Goal: Register for event/course

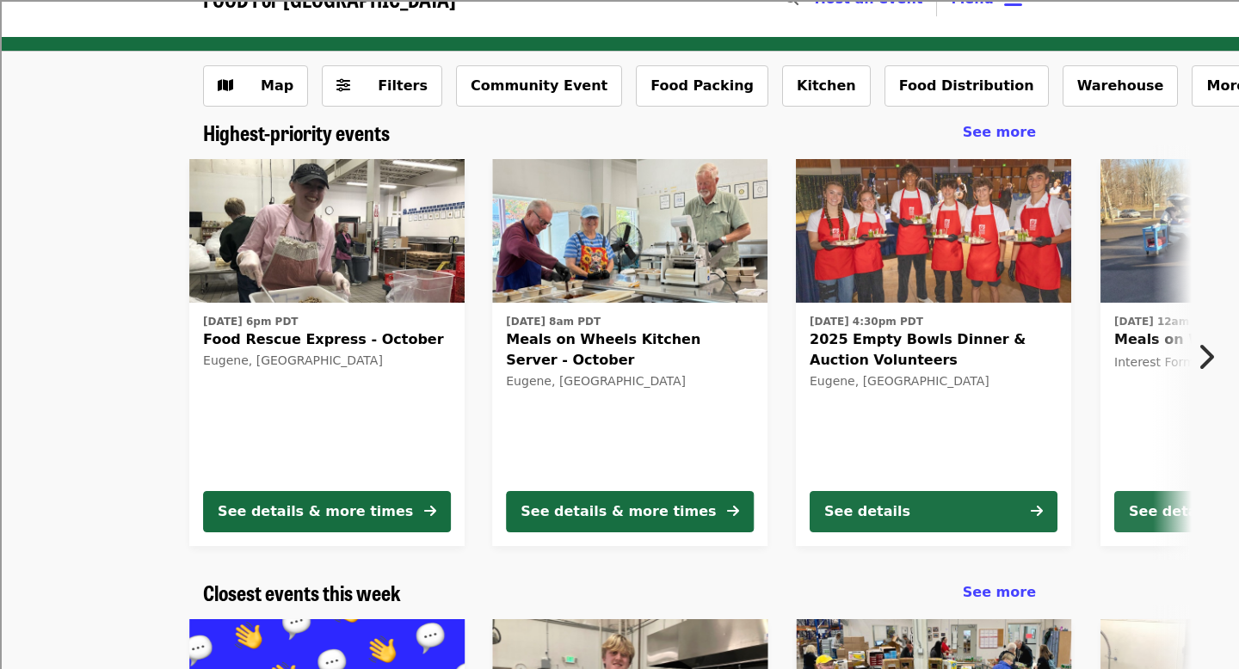
scroll to position [42, 0]
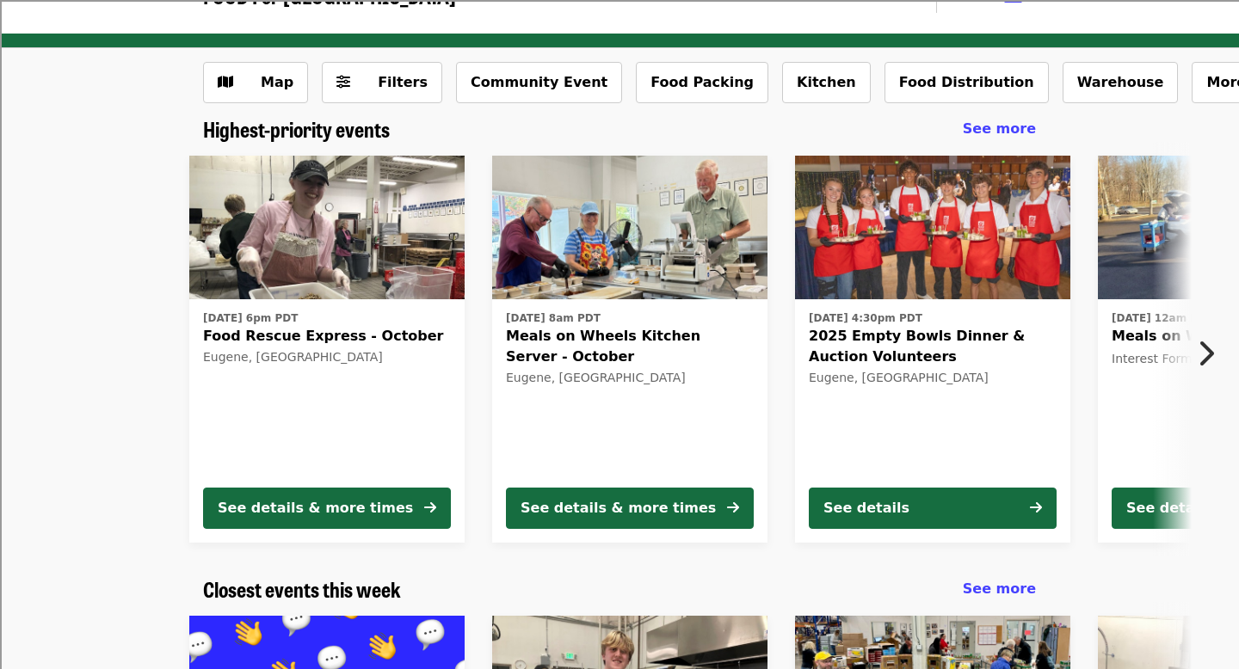
click at [894, 339] on span "2025 Empty Bowls Dinner & Auction Volunteers" at bounding box center [933, 346] width 248 height 41
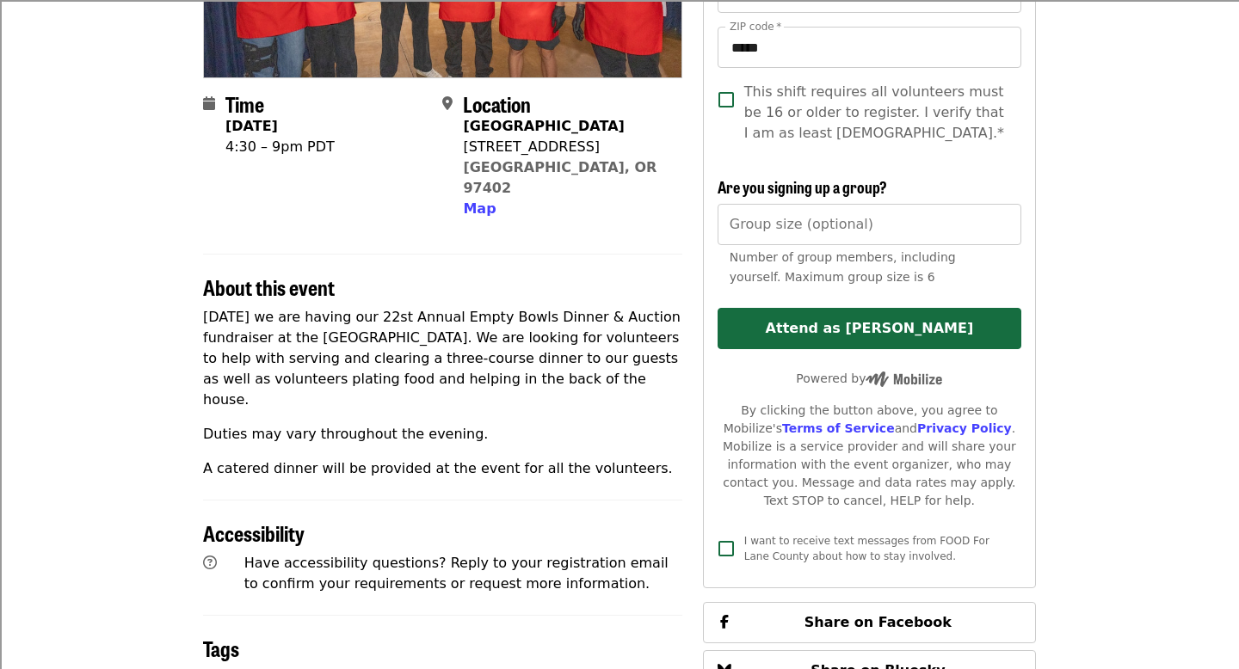
scroll to position [340, 0]
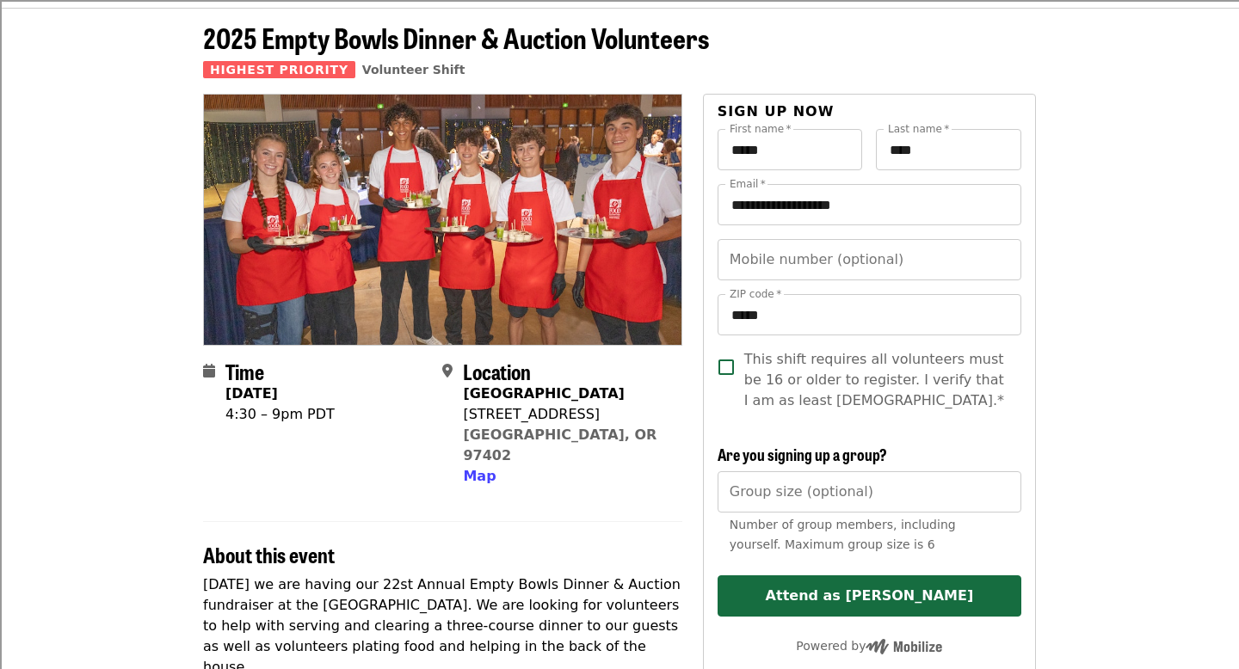
click at [748, 379] on span "This shift requires all volunteers must be 16 or older to register. I verify th…" at bounding box center [875, 380] width 263 height 62
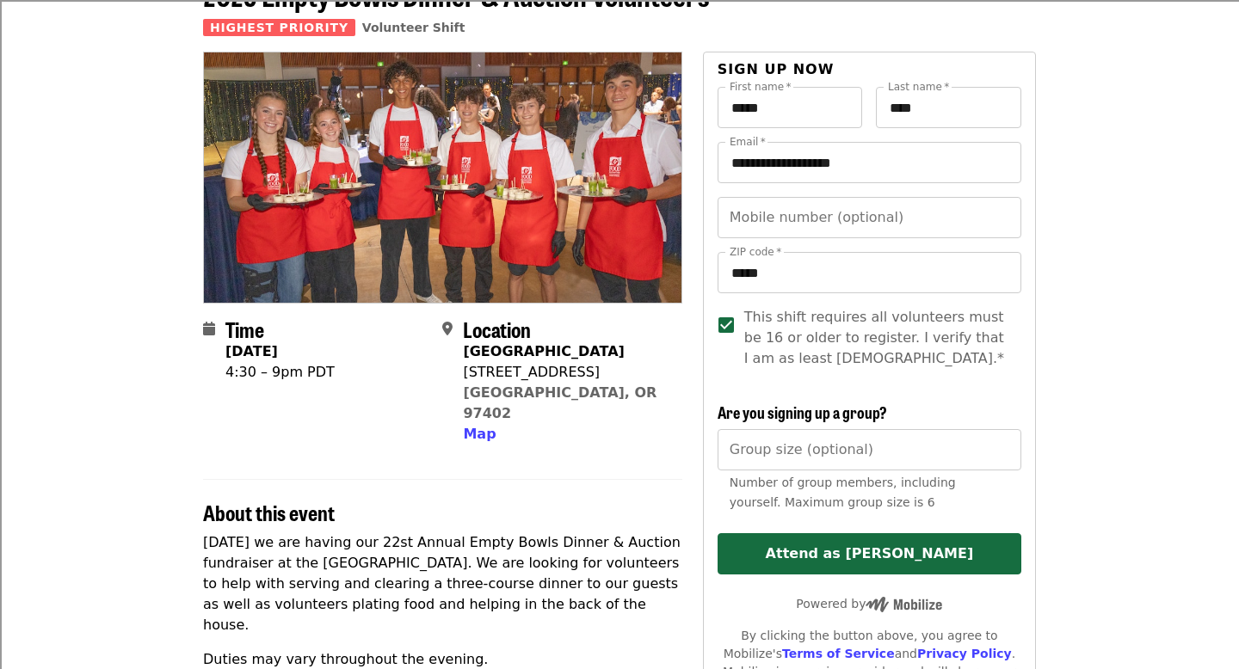
scroll to position [151, 0]
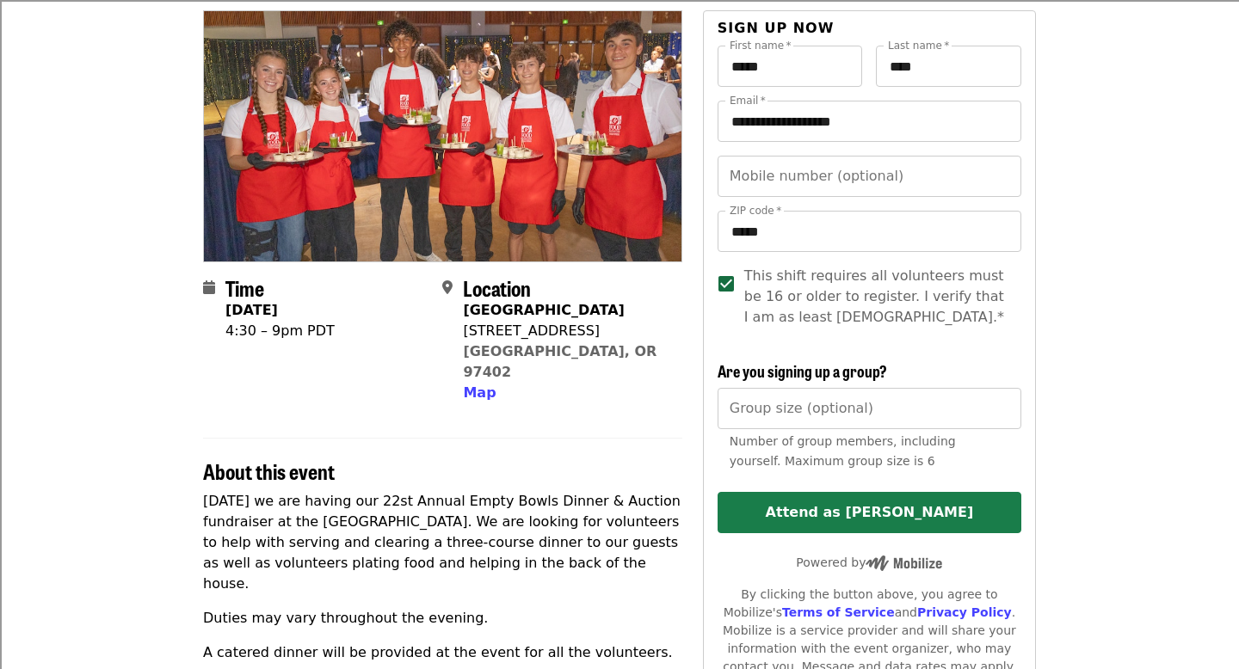
click at [798, 495] on button "Attend as [PERSON_NAME]" at bounding box center [869, 512] width 304 height 41
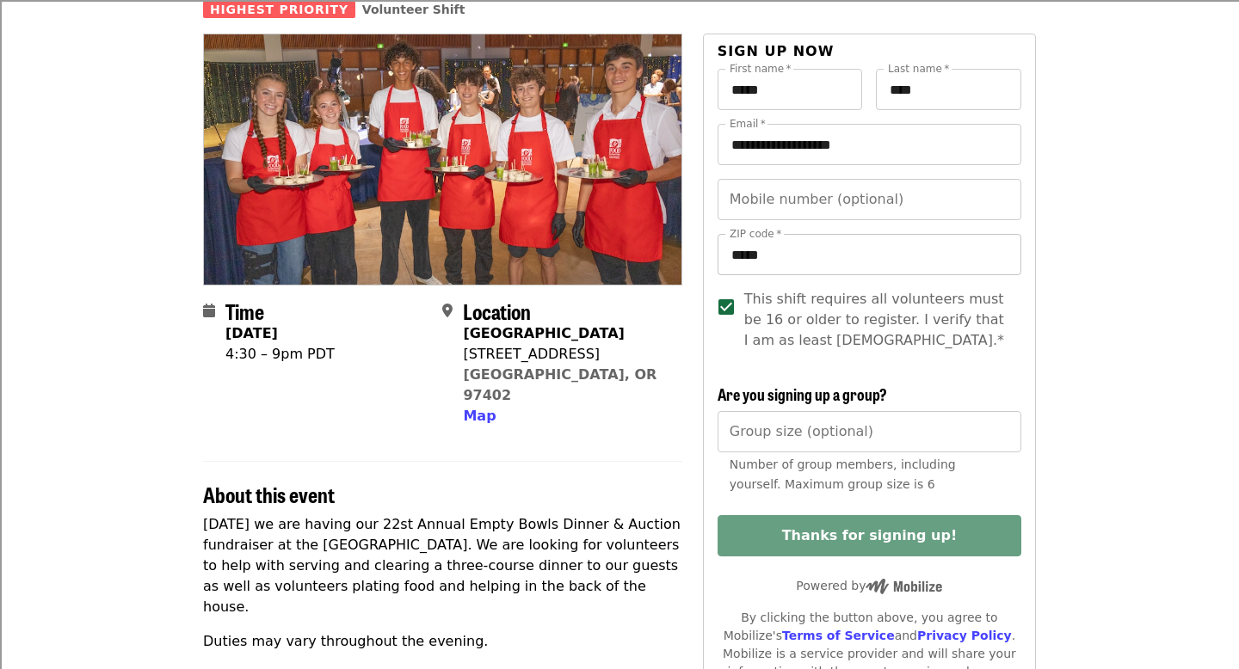
scroll to position [0, 0]
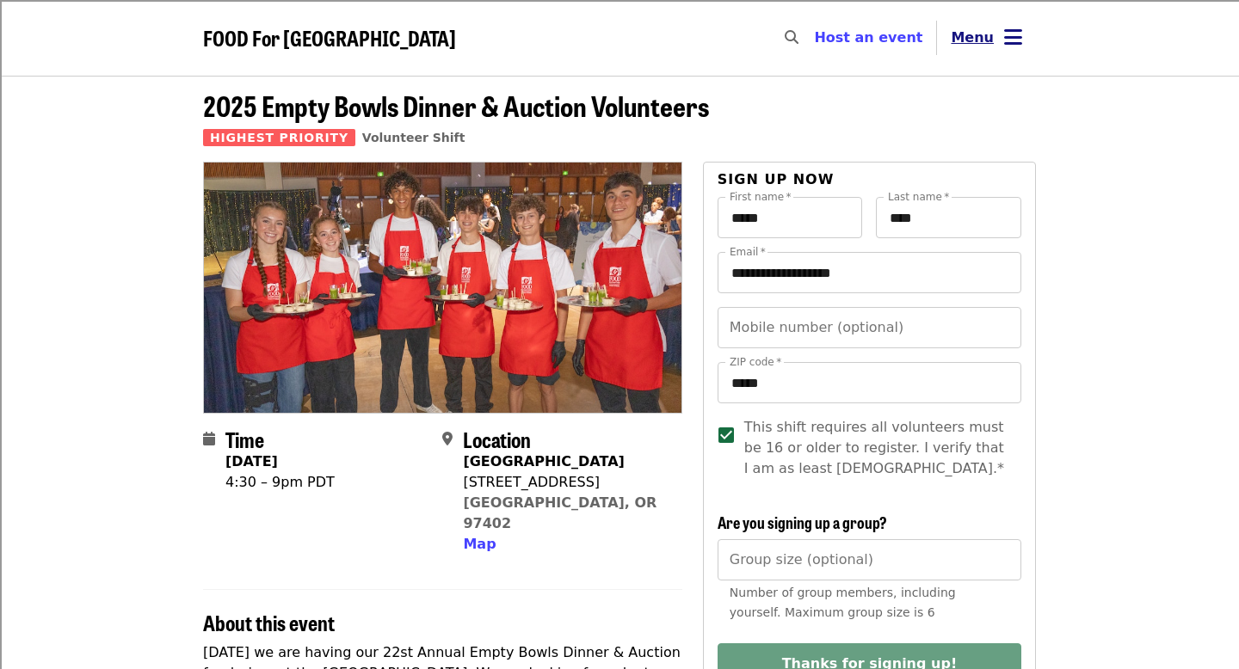
click at [1031, 27] on button "Menu" at bounding box center [986, 37] width 99 height 41
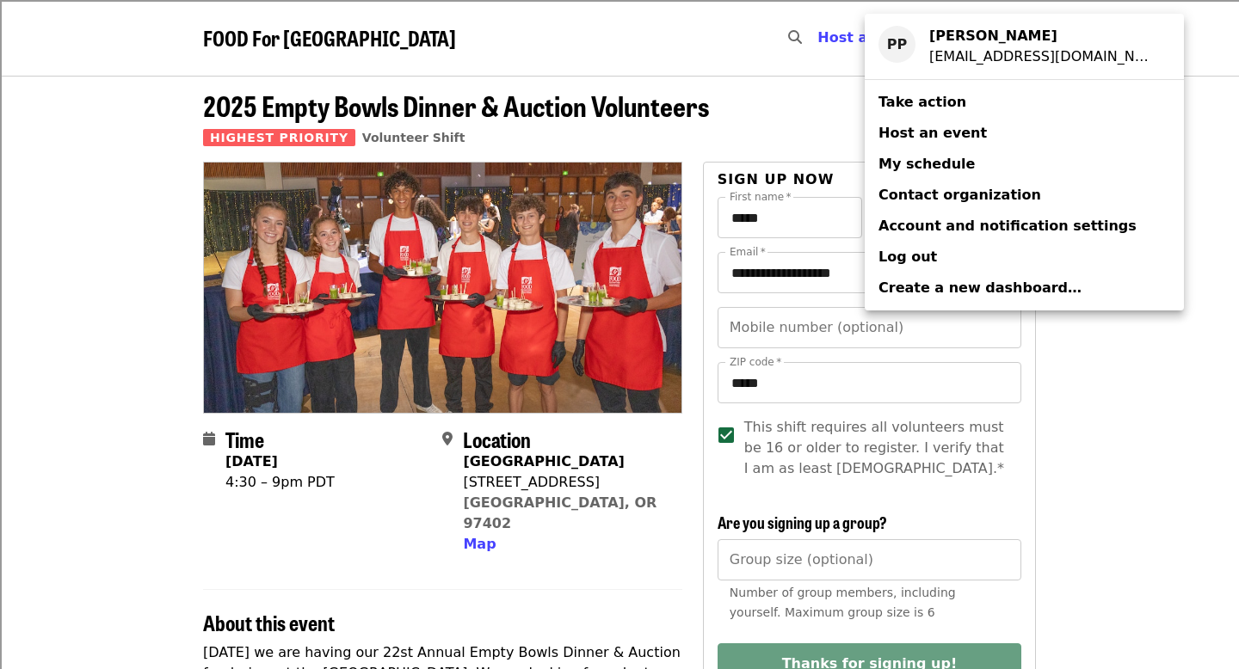
click at [937, 160] on span "My schedule" at bounding box center [926, 164] width 96 height 16
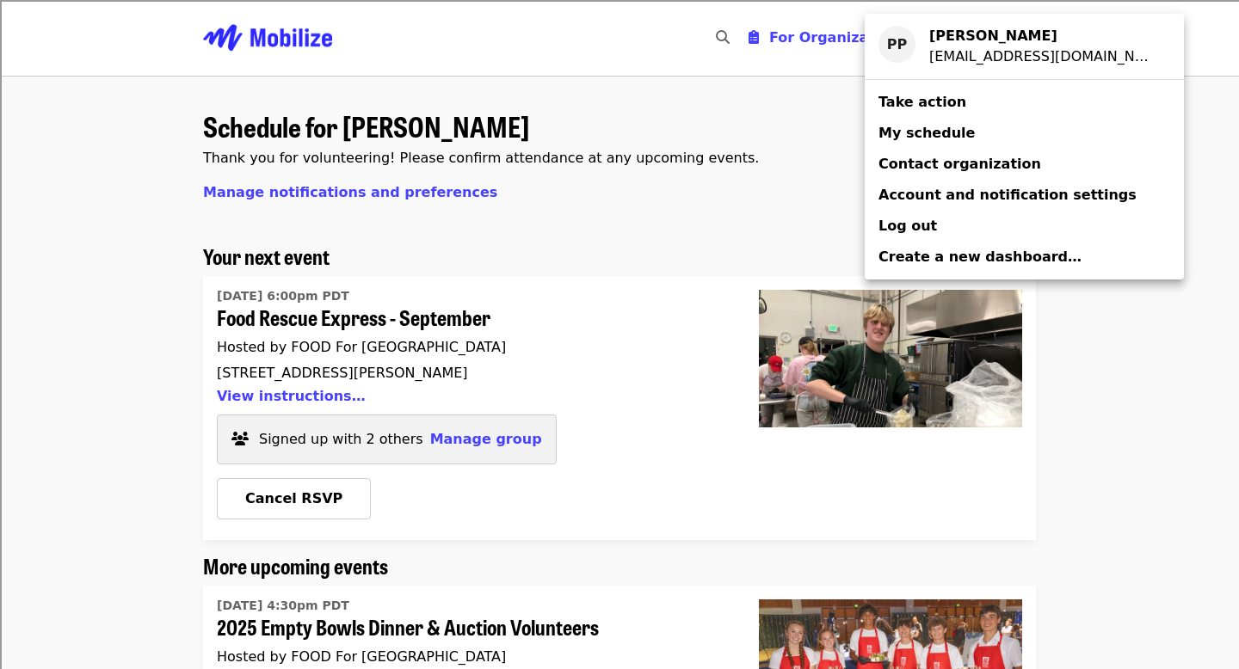
click at [708, 242] on div "Account menu" at bounding box center [619, 334] width 1239 height 669
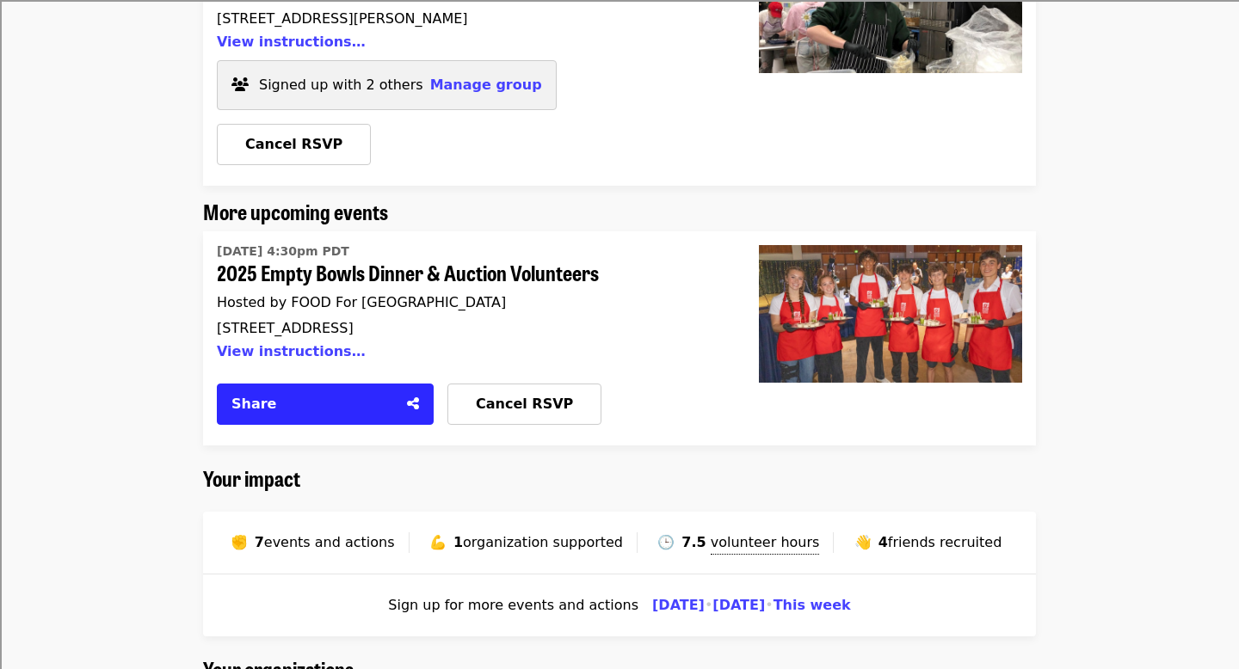
scroll to position [420, 0]
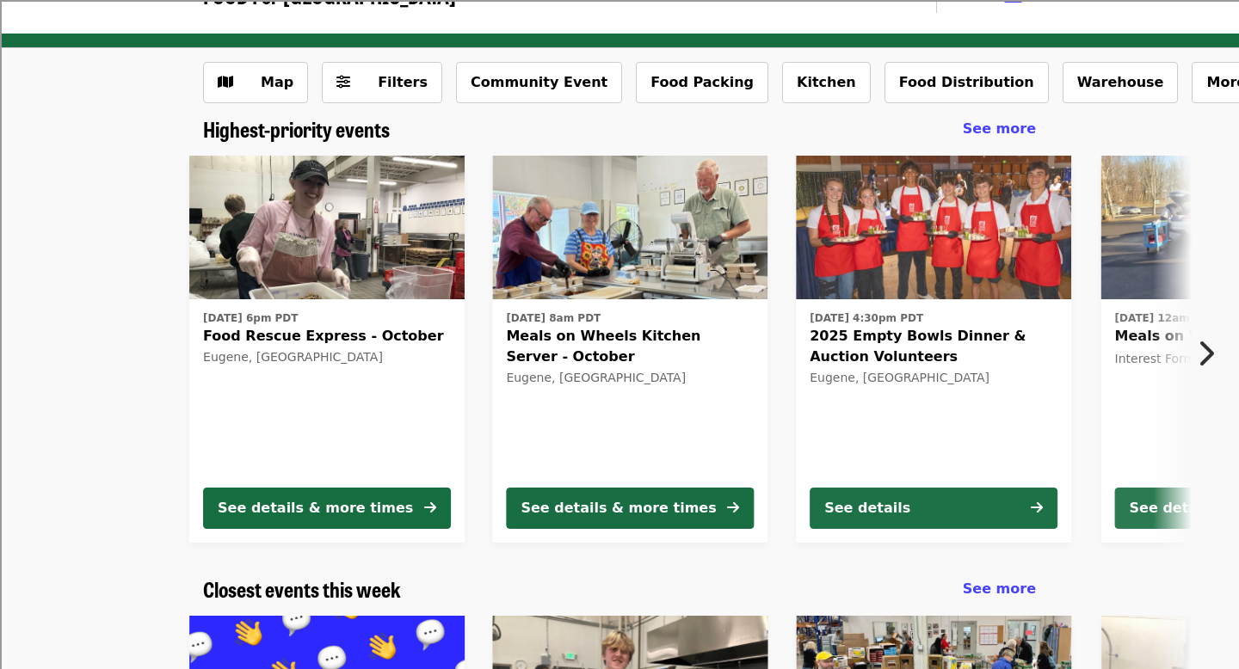
scroll to position [71, 0]
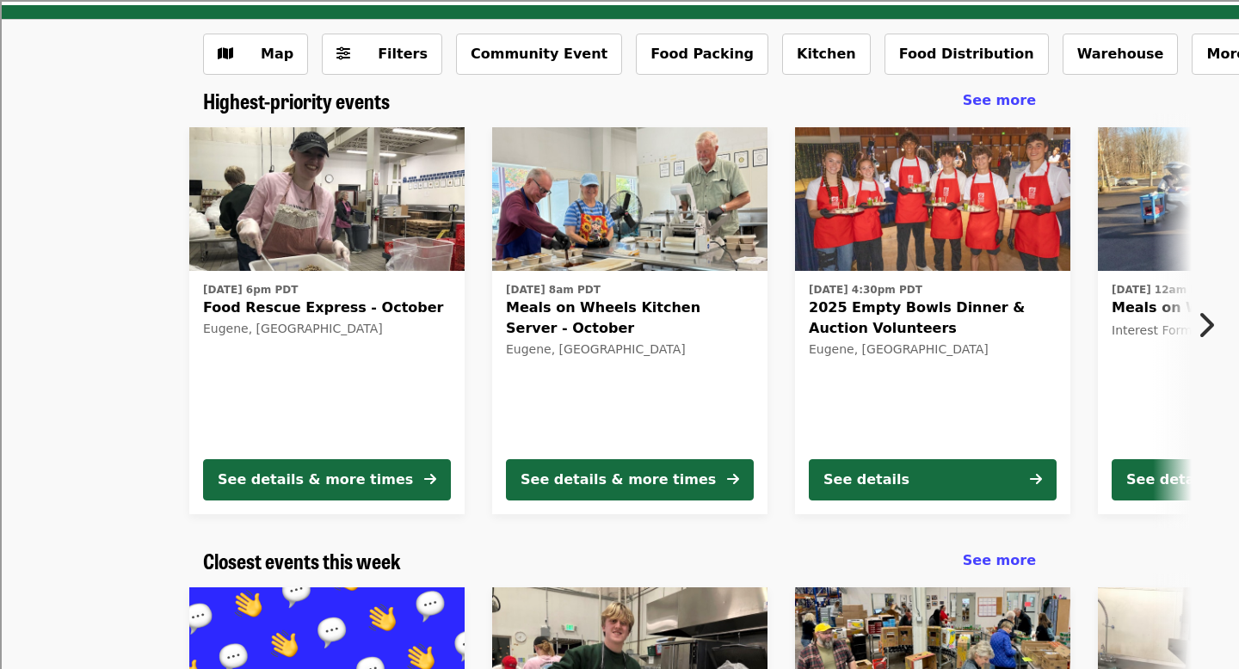
click at [441, 378] on div "[DATE] 6pm PDT Food Rescue Express - October [GEOGRAPHIC_DATA], [GEOGRAPHIC_DAT…" at bounding box center [327, 361] width 248 height 167
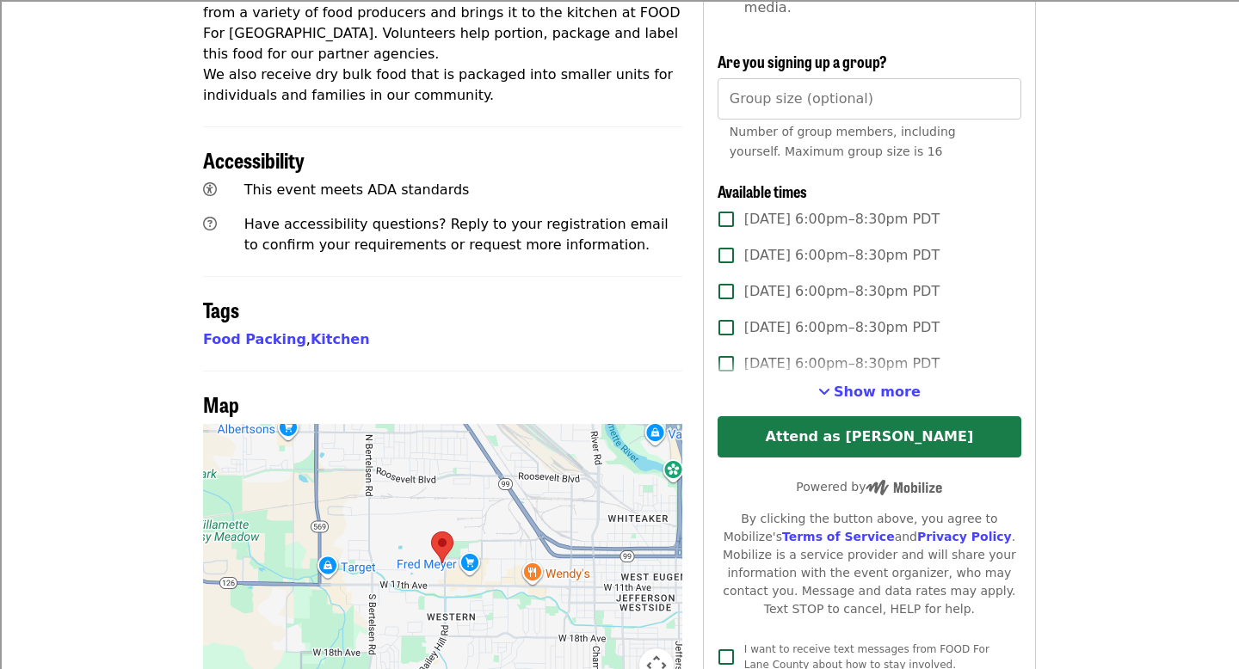
scroll to position [756, 0]
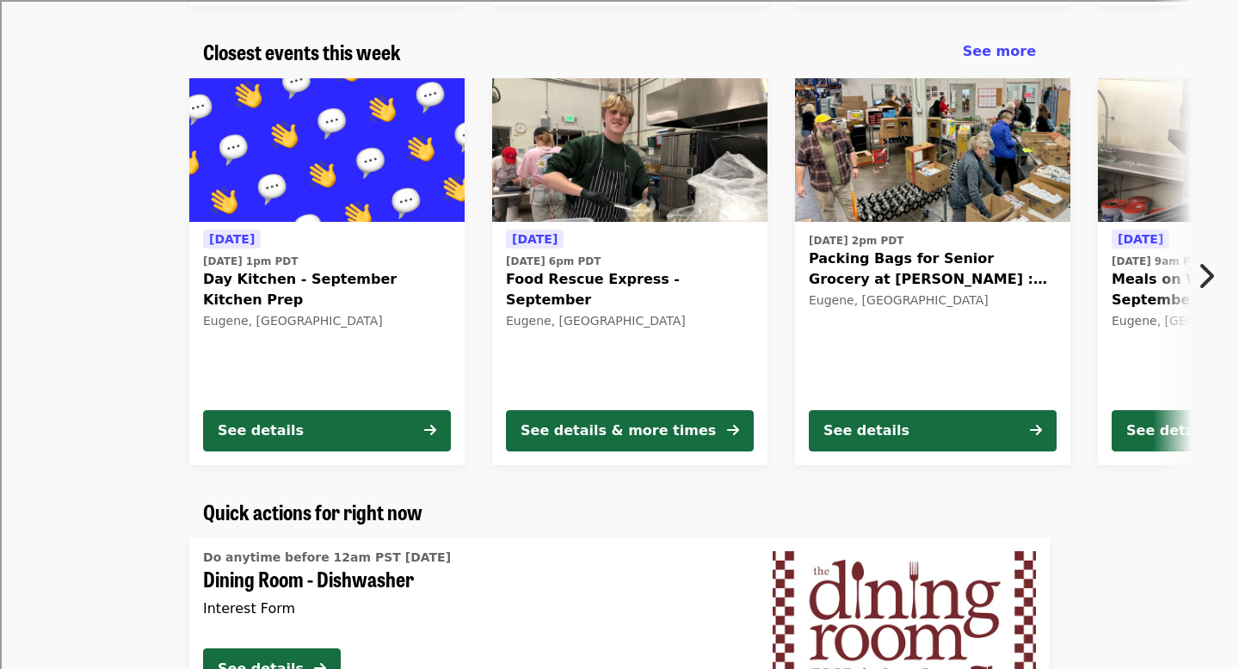
scroll to position [585, 0]
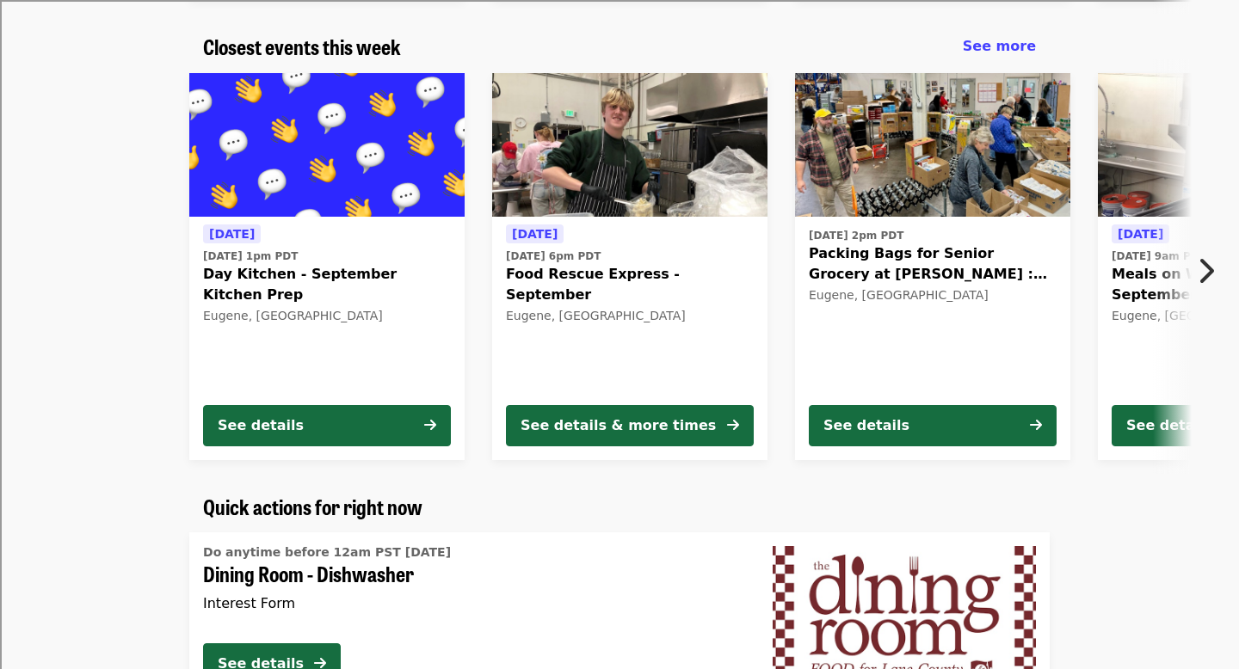
click at [661, 273] on span "Food Rescue Express - September" at bounding box center [630, 284] width 248 height 41
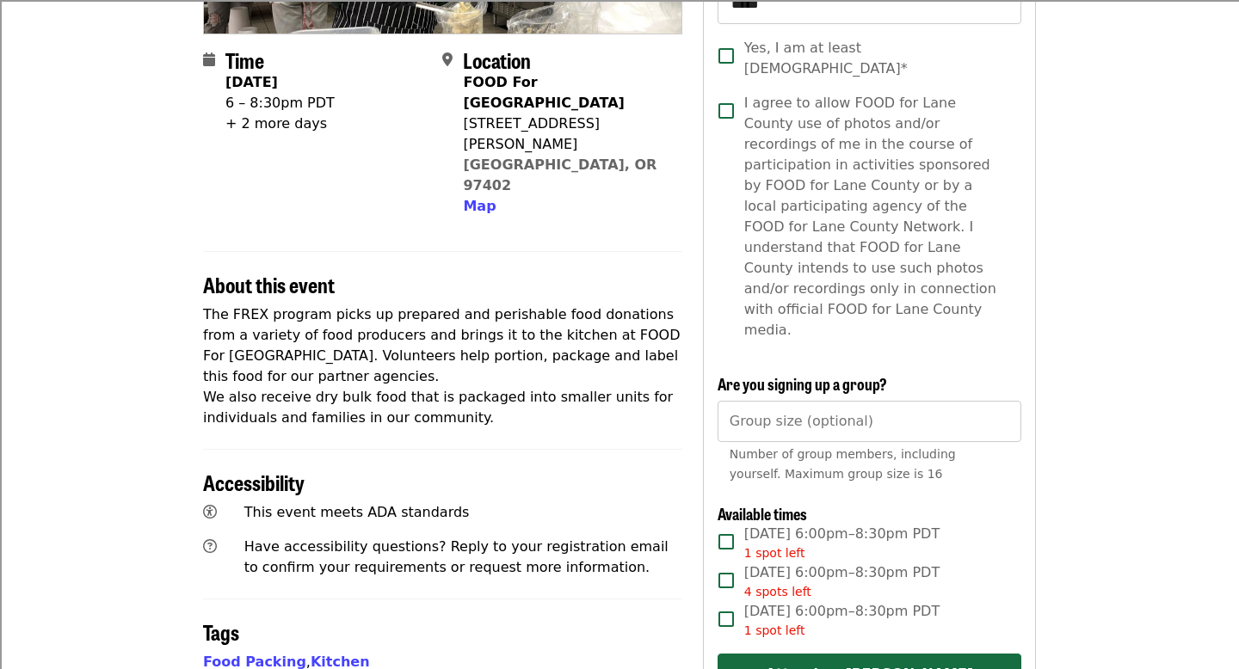
scroll to position [385, 0]
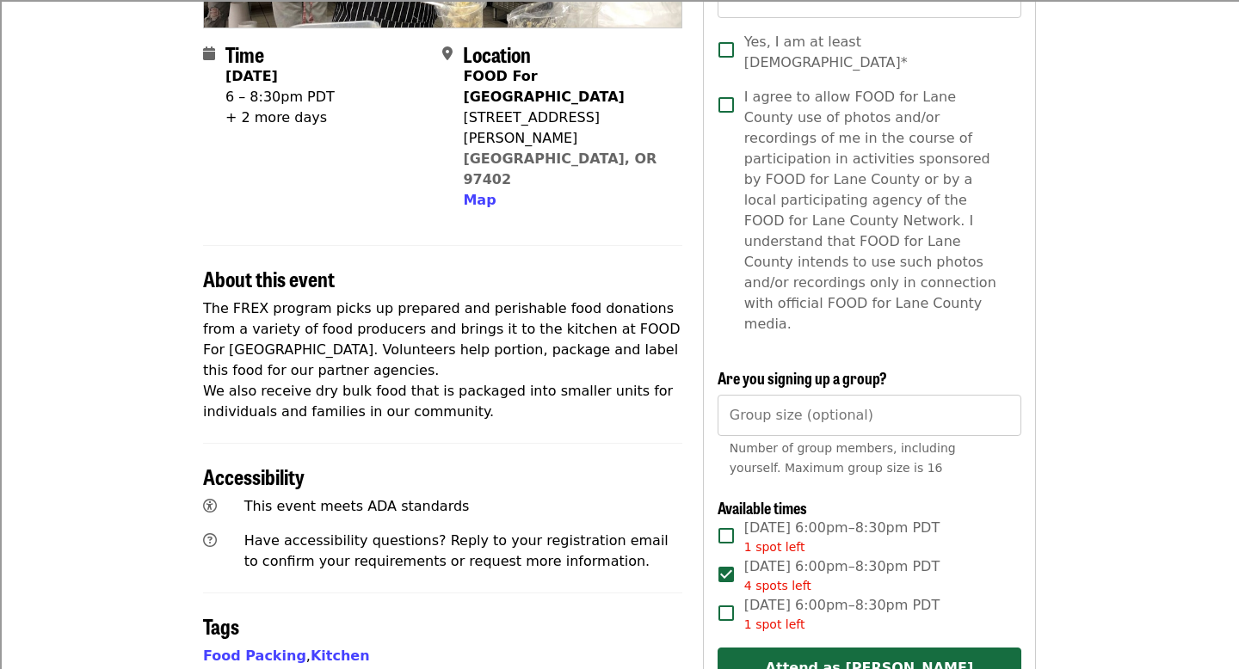
click at [723, 557] on label "[DATE] 6:00pm–8:30pm PDT 4 spots left" at bounding box center [857, 576] width 299 height 39
click at [841, 648] on button "Attend as [PERSON_NAME]" at bounding box center [869, 668] width 304 height 41
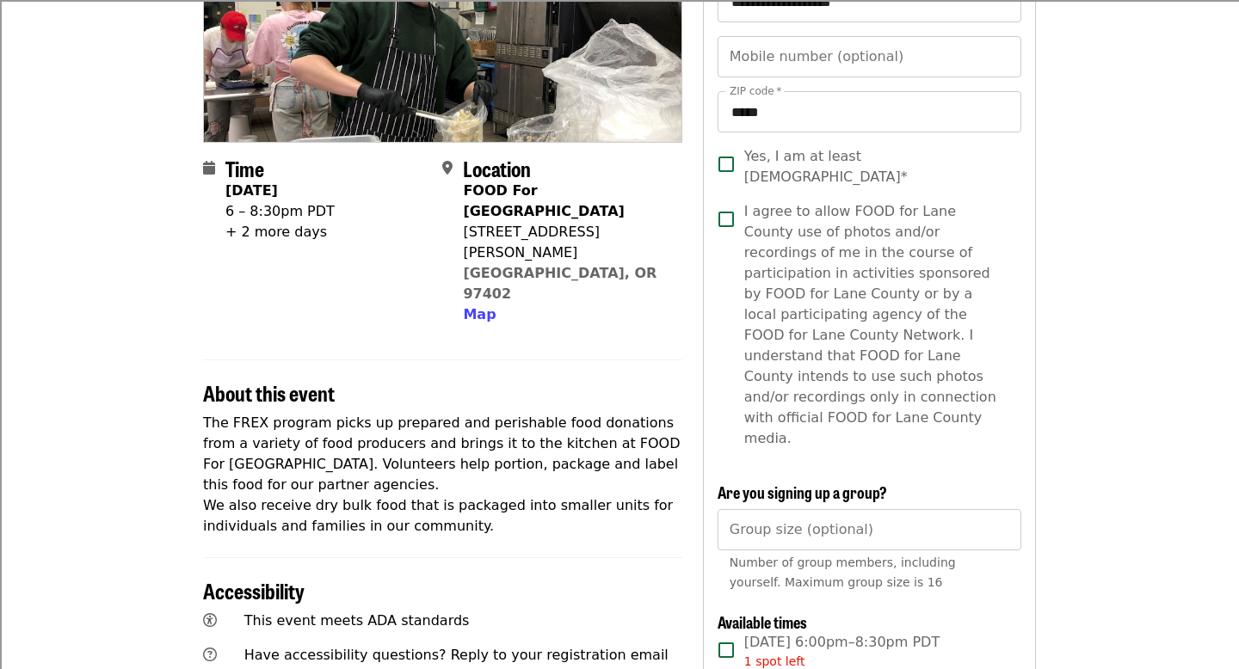
click at [747, 163] on span "Yes, I am at least [DEMOGRAPHIC_DATA]*" at bounding box center [875, 166] width 263 height 41
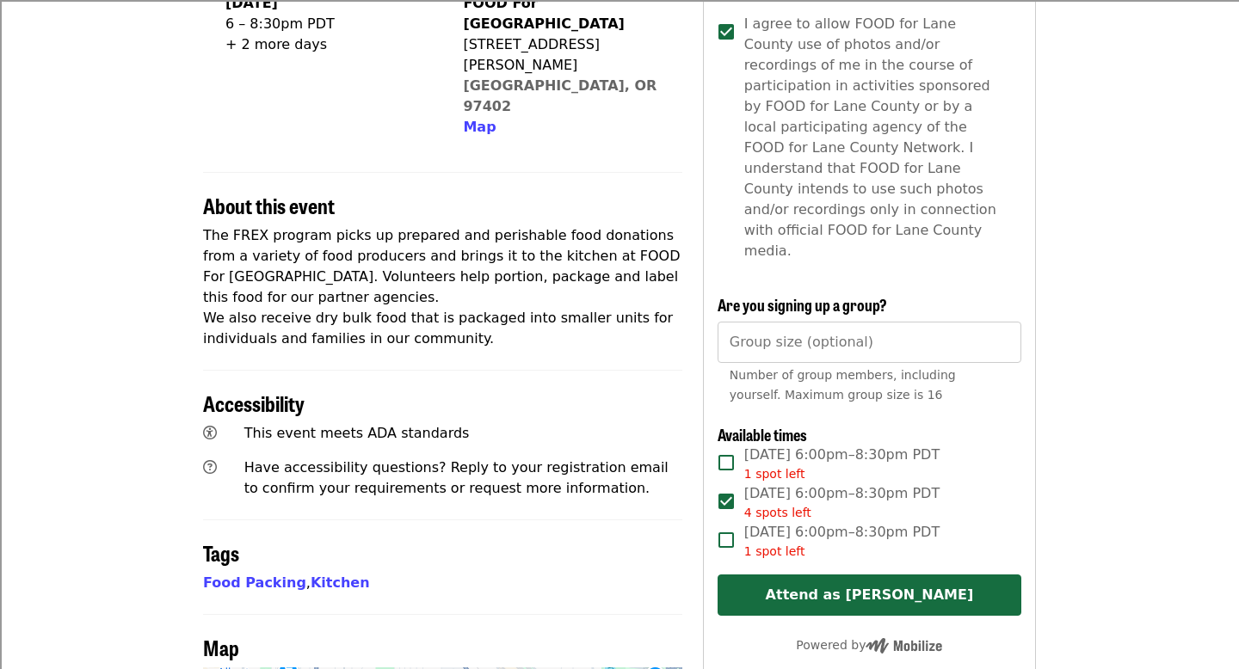
scroll to position [562, 0]
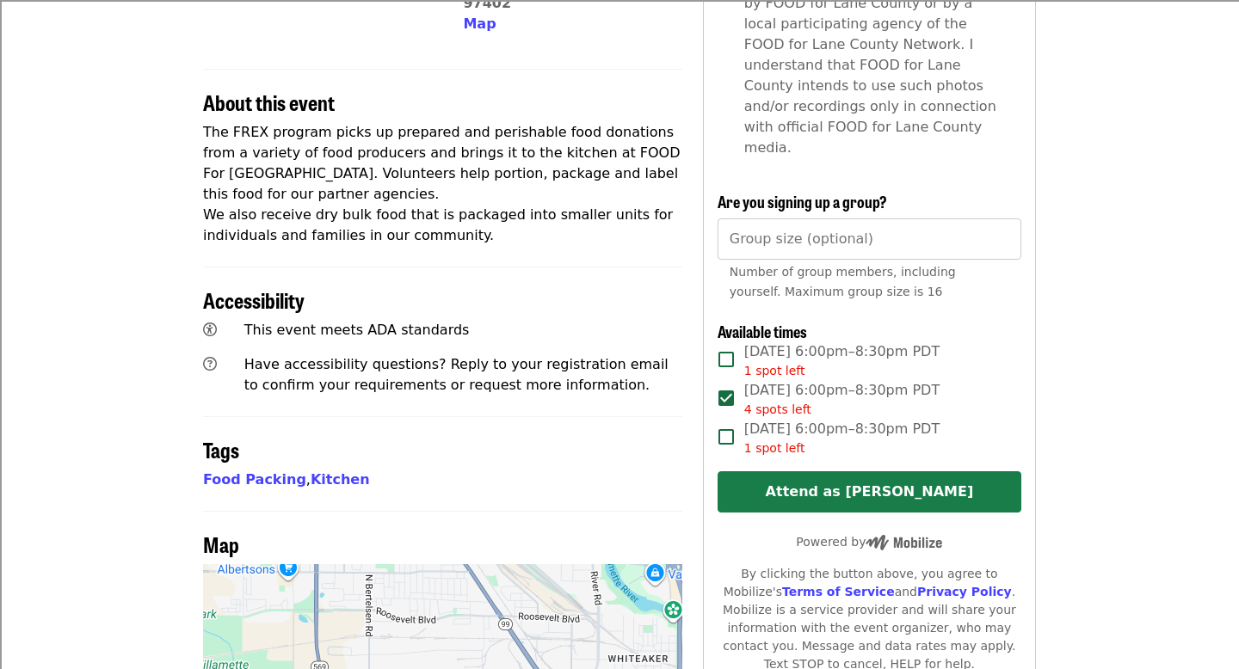
click at [909, 471] on button "Attend as [PERSON_NAME]" at bounding box center [869, 491] width 304 height 41
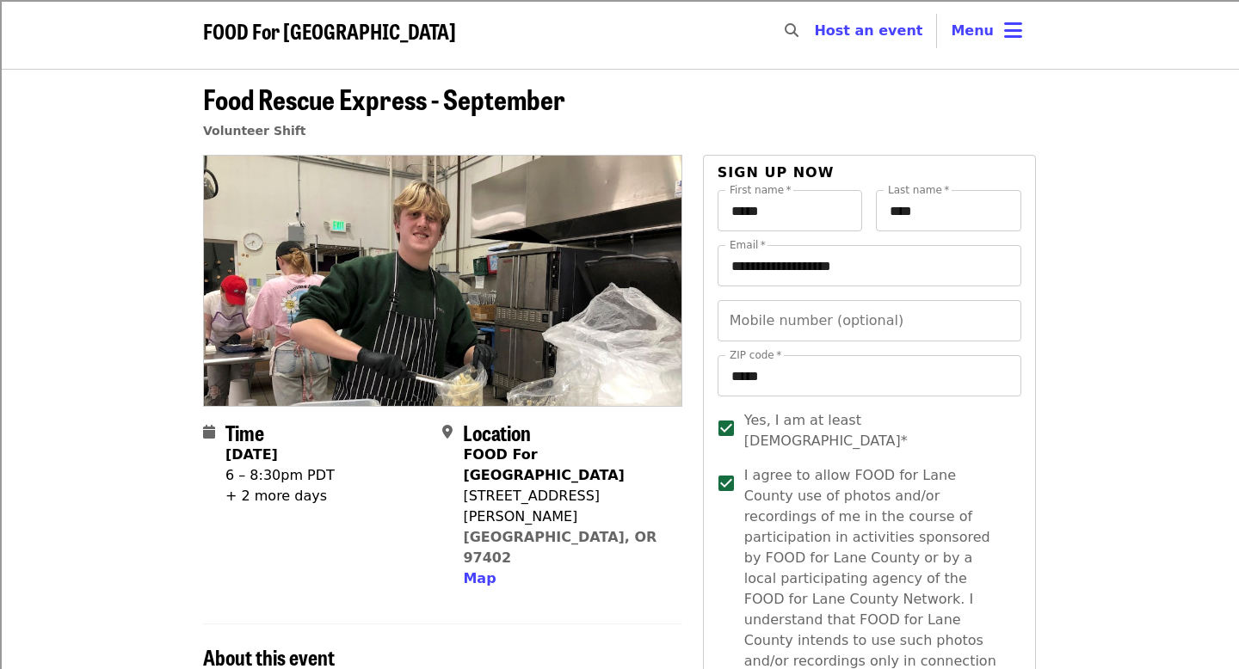
scroll to position [0, 0]
